Goal: Find specific page/section

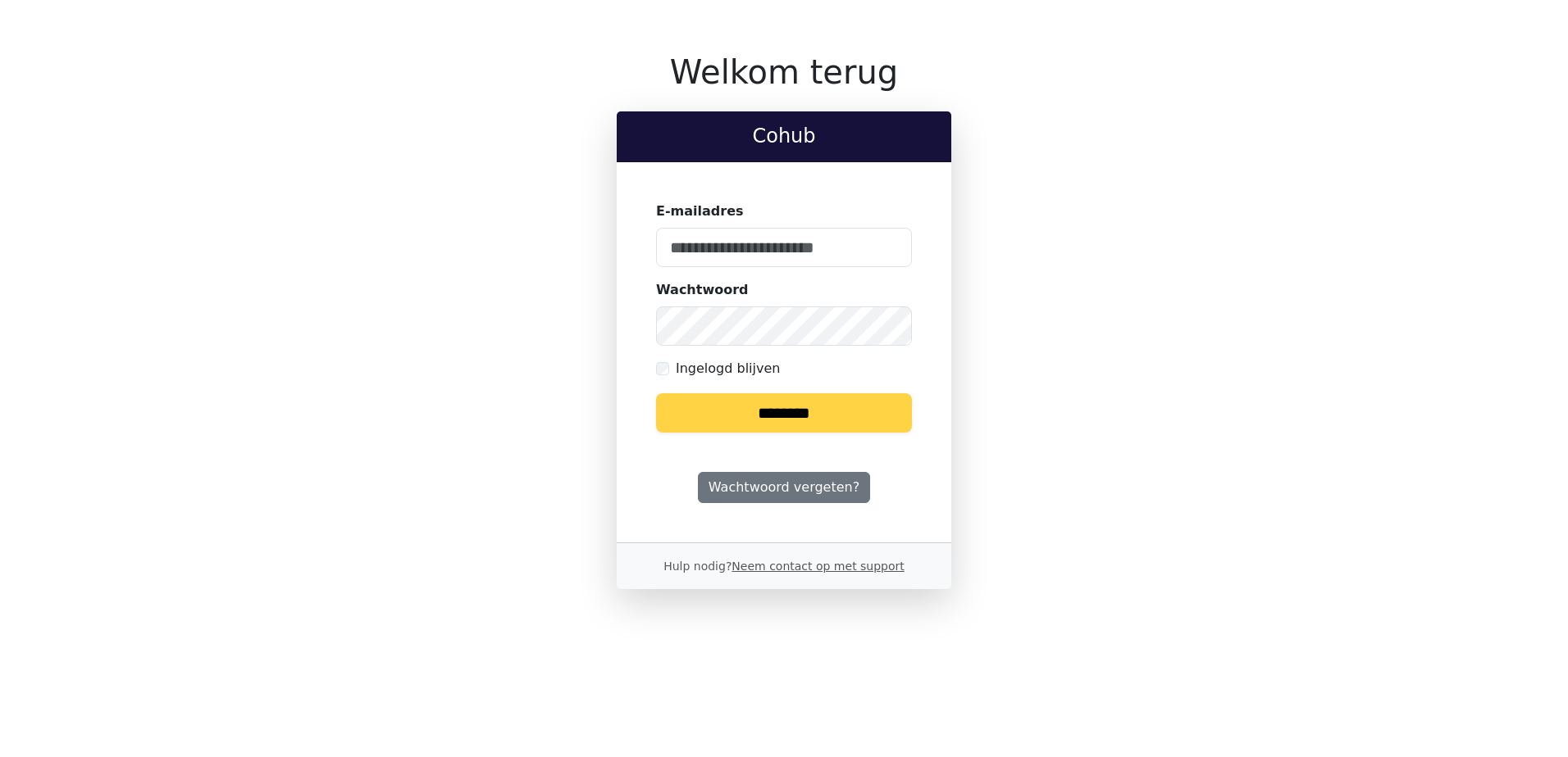
type input "**********"
click at [794, 397] on input "********" at bounding box center [784, 413] width 256 height 40
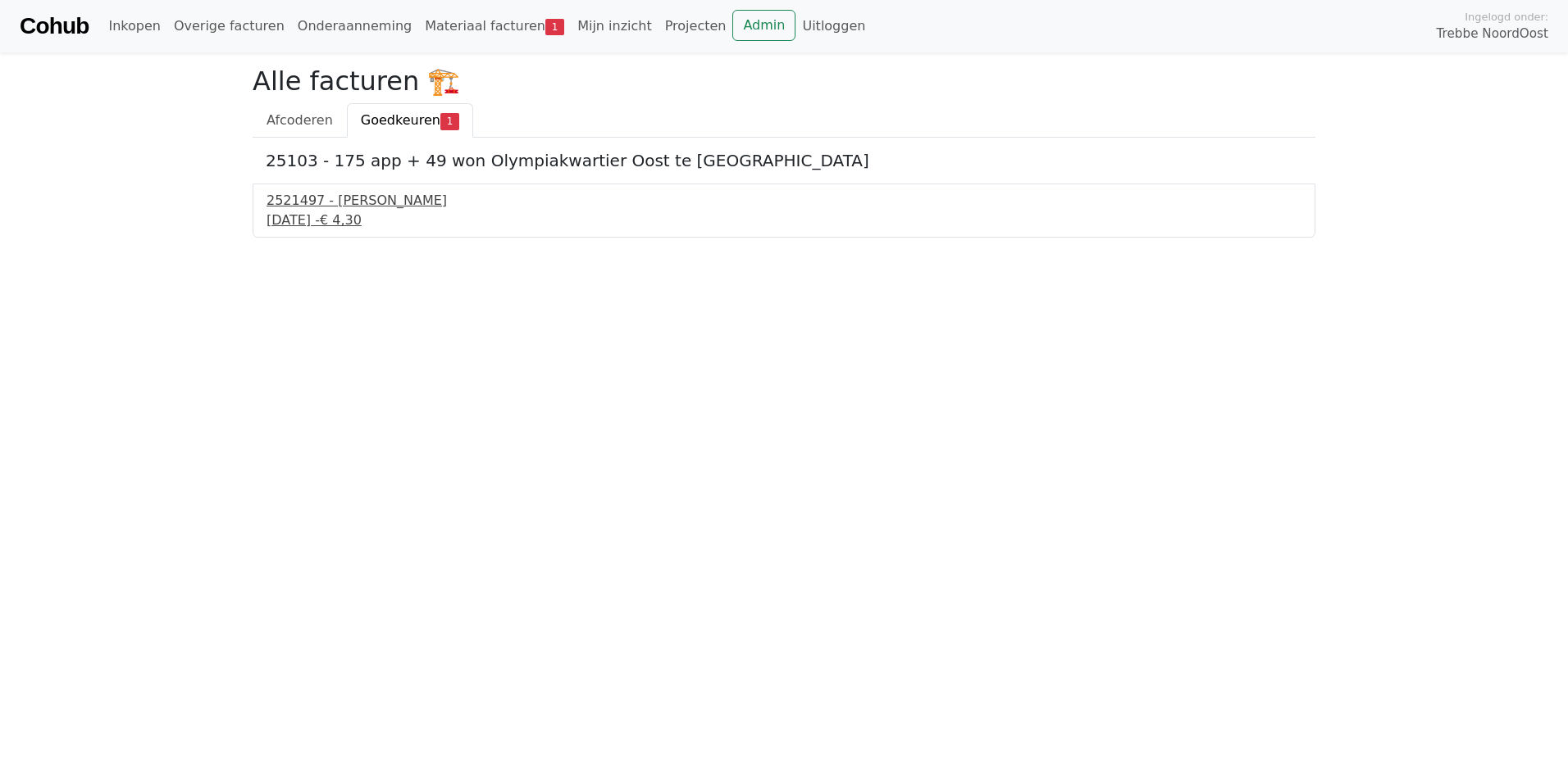
click at [372, 206] on div "2521497 - Van Dalen" at bounding box center [784, 200] width 1035 height 19
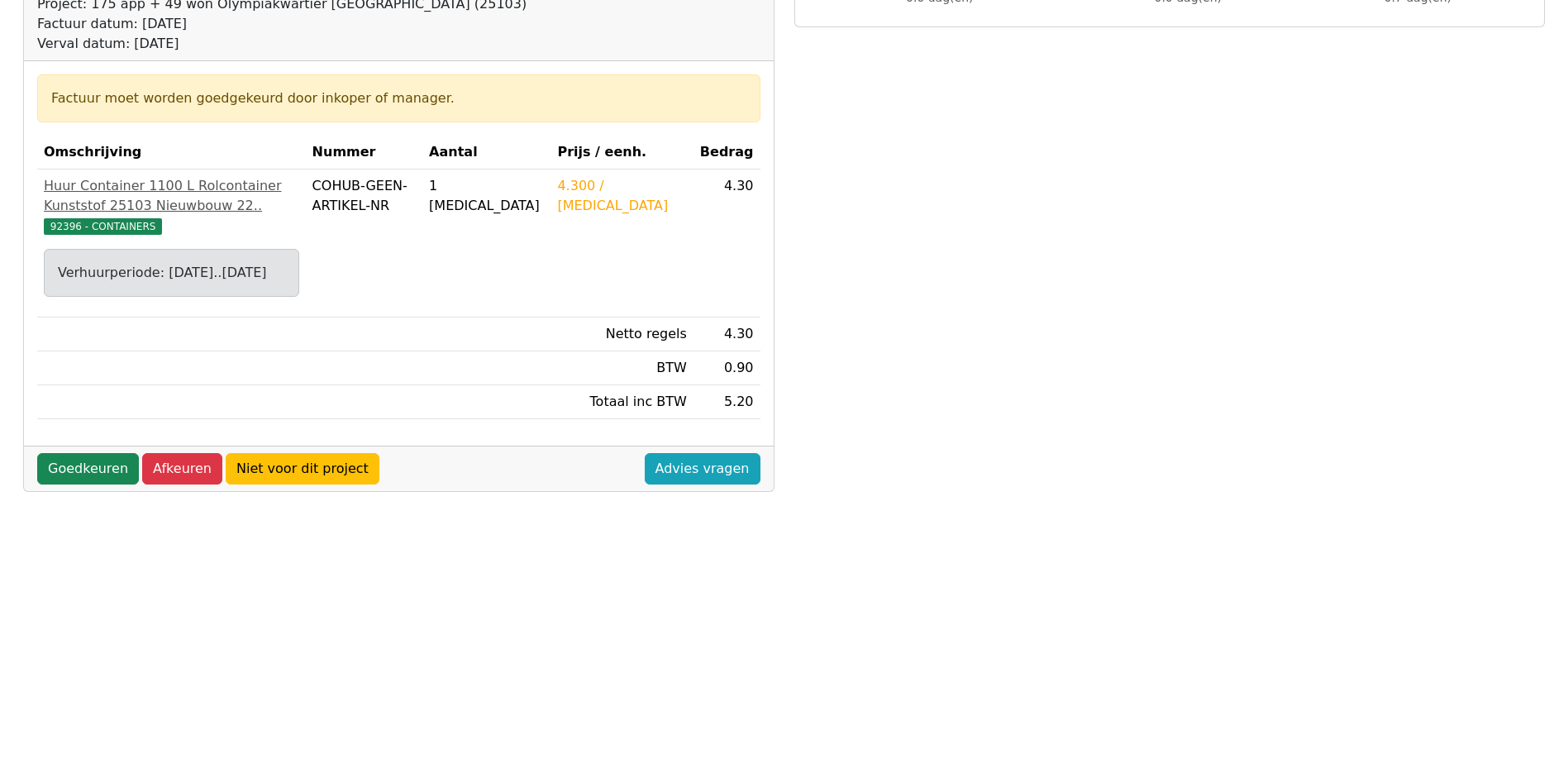
scroll to position [248, 0]
